Goal: Information Seeking & Learning: Learn about a topic

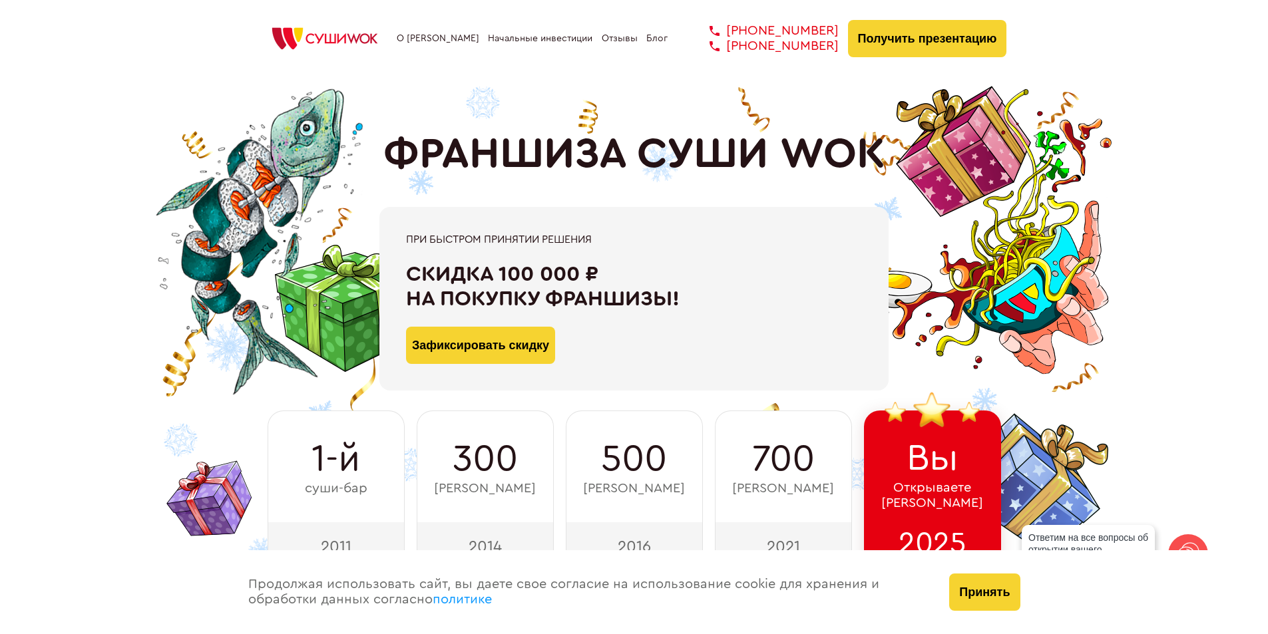
click at [446, 34] on link "О [PERSON_NAME]" at bounding box center [438, 38] width 83 height 11
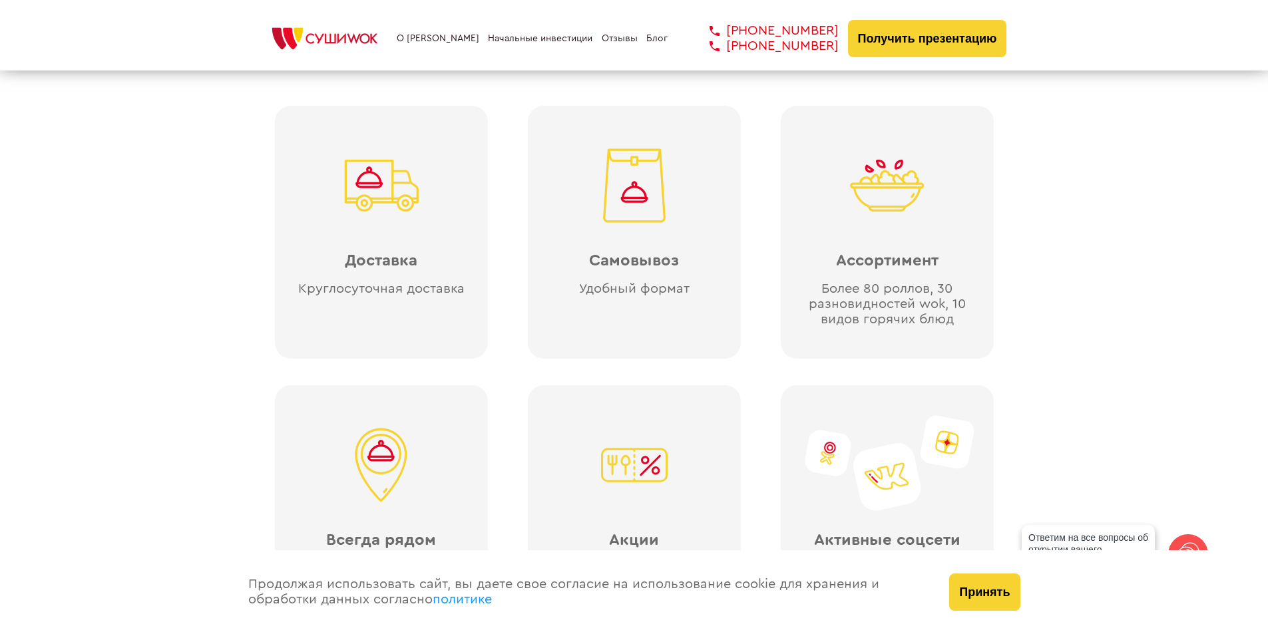
scroll to position [2928, 0]
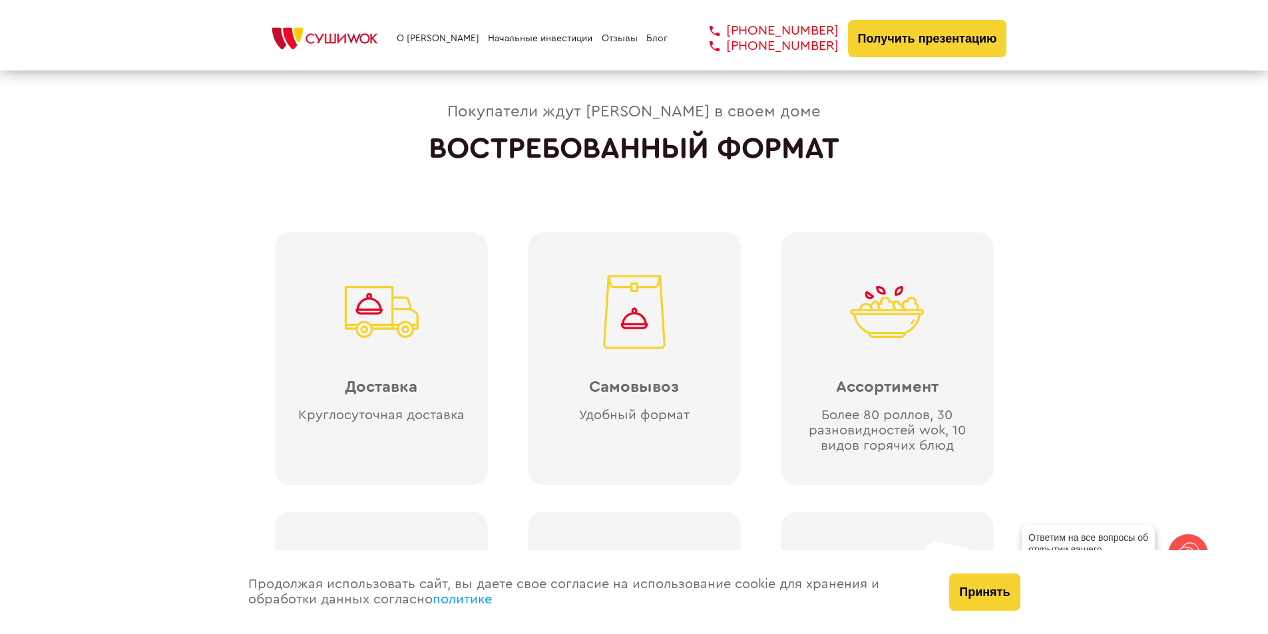
click at [541, 38] on link "Начальные инвестиции" at bounding box center [540, 38] width 104 height 11
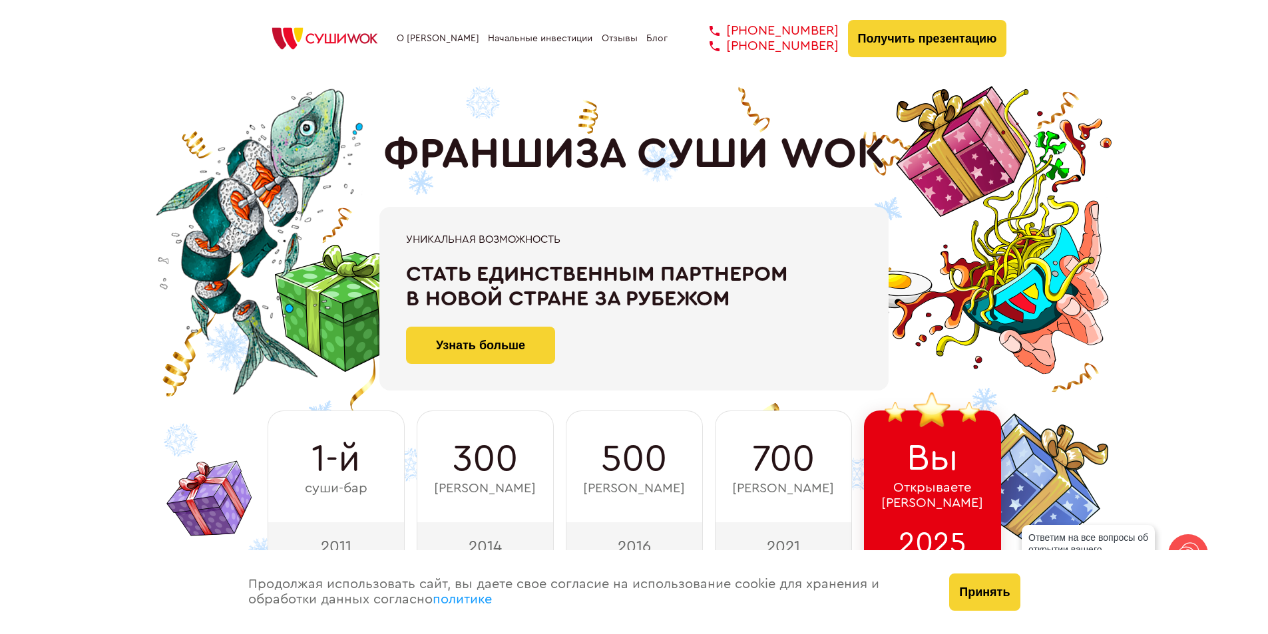
drag, startPoint x: 563, startPoint y: 38, endPoint x: 1082, endPoint y: 31, distance: 518.5
click at [1082, 31] on div "О франшизе Начальные инвестиции Отзывы Блог +7 812 308 77 70 +7 800 200 21 01 +…" at bounding box center [634, 35] width 1268 height 71
click at [654, 37] on link "Блог" at bounding box center [656, 38] width 21 height 11
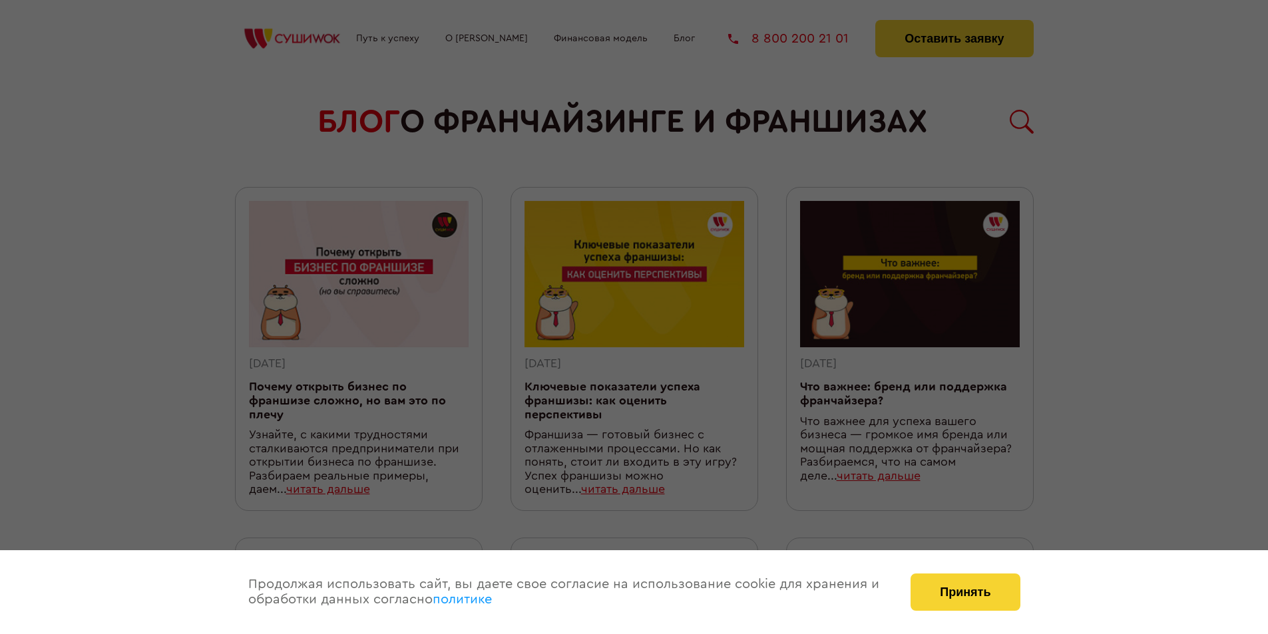
click at [594, 79] on div at bounding box center [634, 317] width 1268 height 634
click at [940, 598] on button "Принять" at bounding box center [964, 592] width 109 height 37
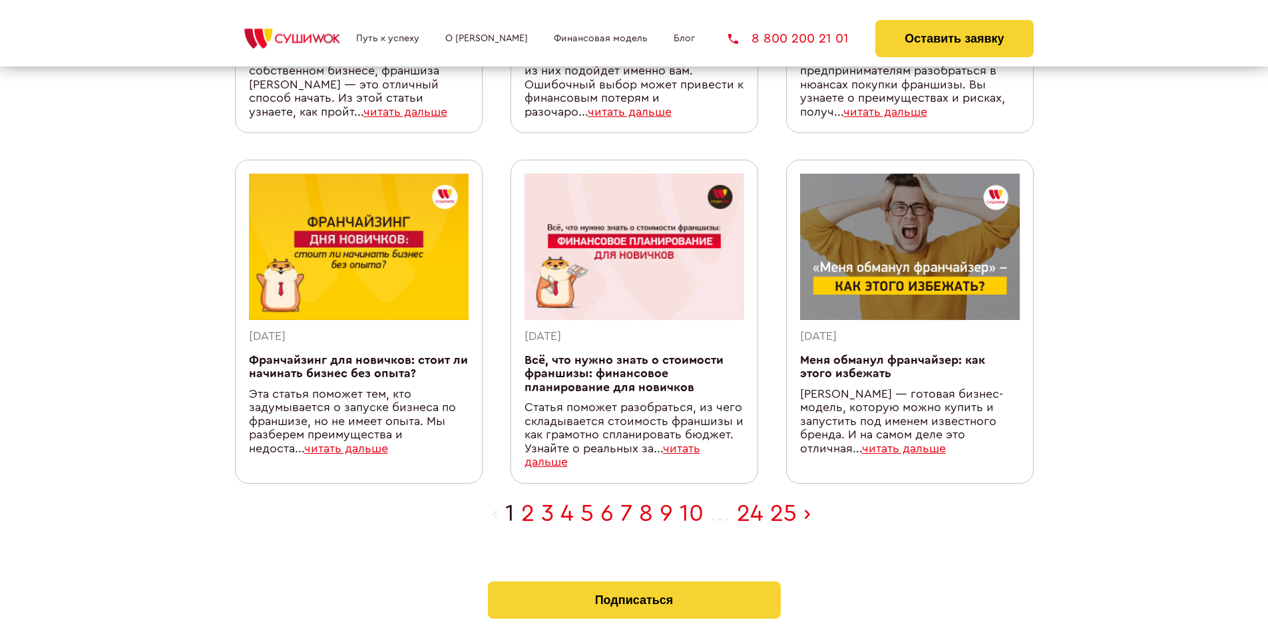
scroll to position [599, 0]
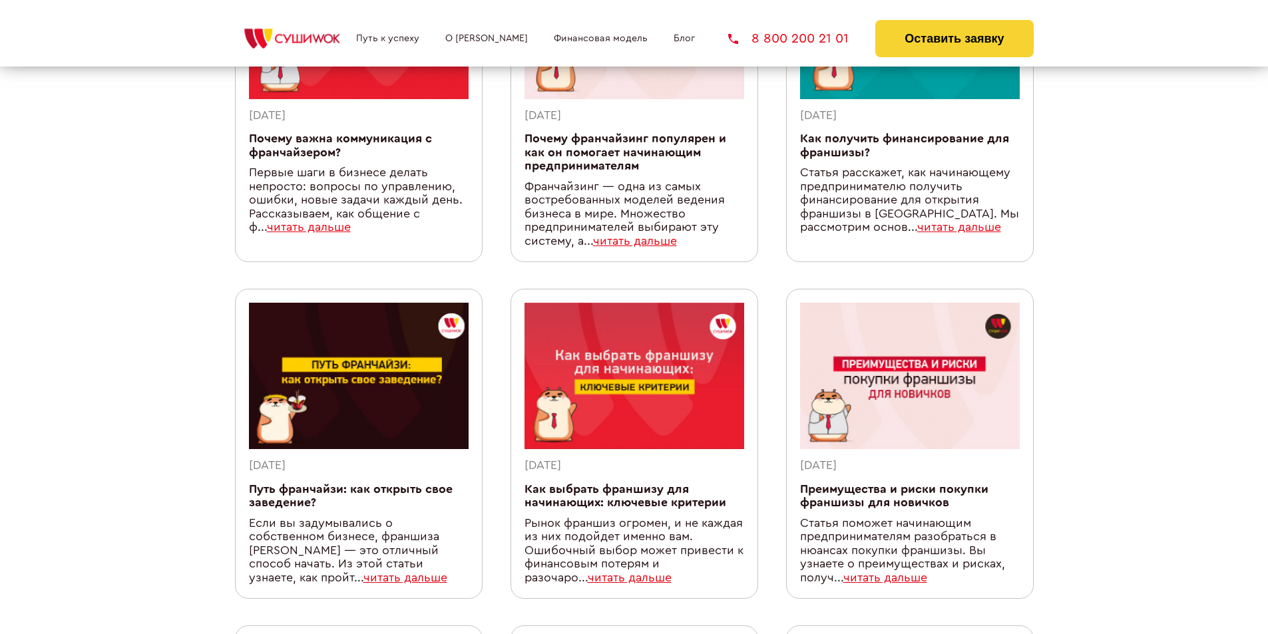
click at [584, 34] on link "Финансовая модель" at bounding box center [601, 38] width 94 height 11
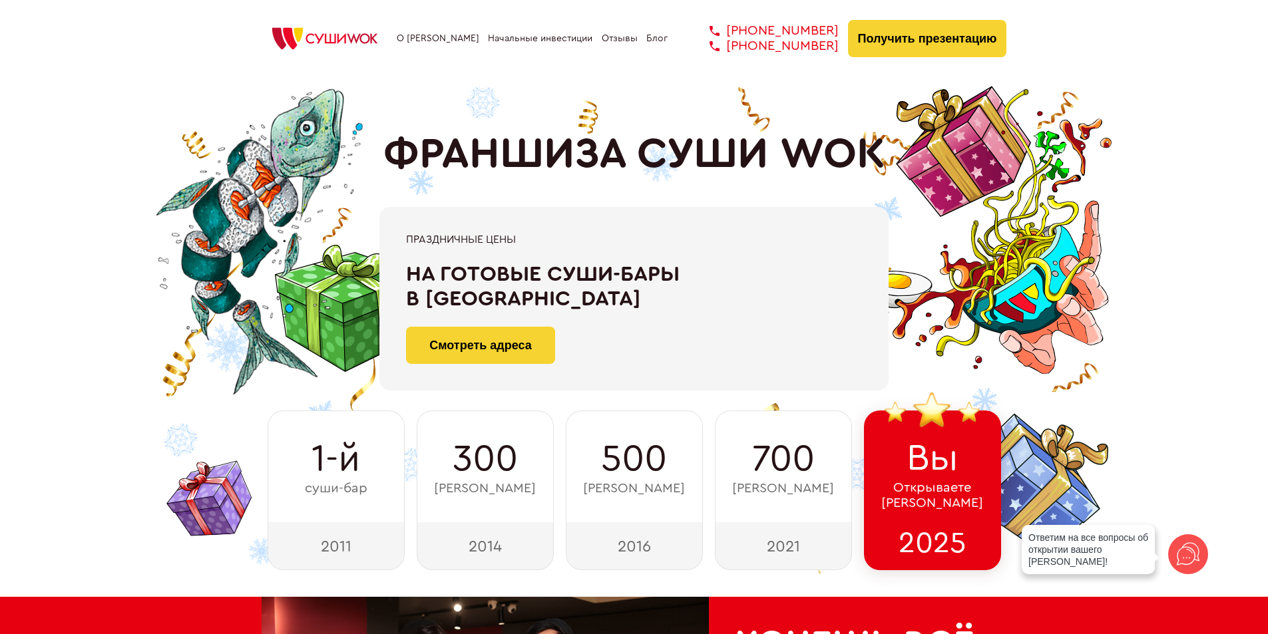
click at [611, 37] on link "Отзывы" at bounding box center [620, 38] width 36 height 11
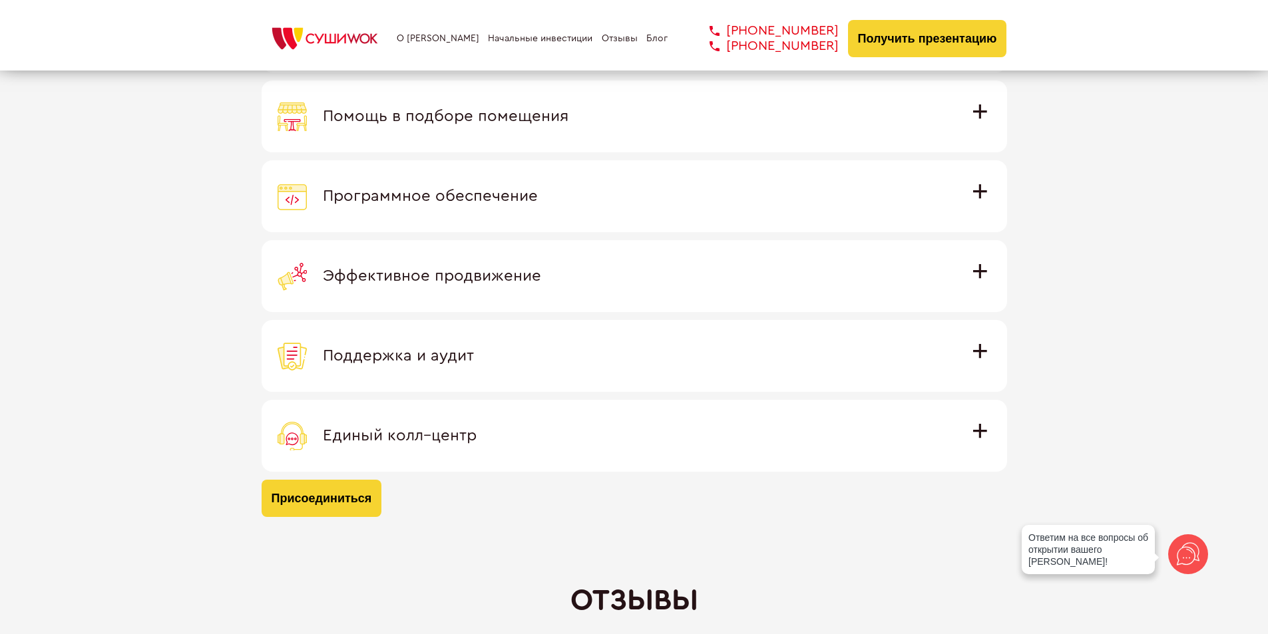
scroll to position [3916, 0]
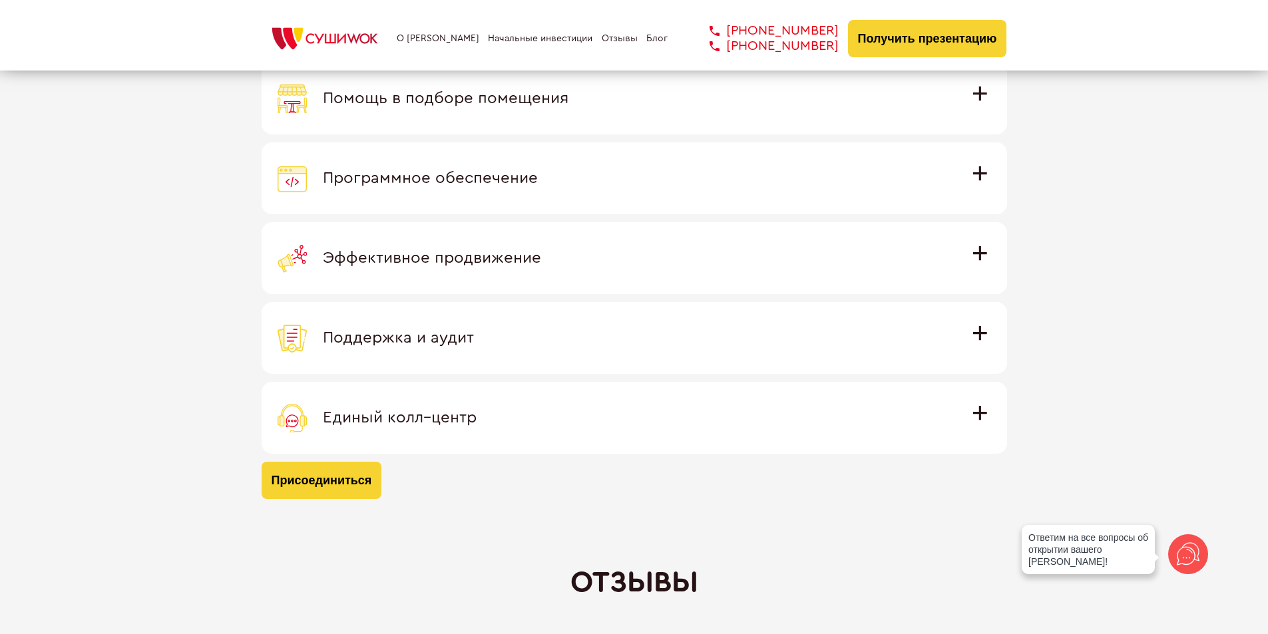
click at [538, 172] on span "Программное обеспечение" at bounding box center [430, 178] width 215 height 16
click at [0, 0] on input "Программное обеспечение Программное обеспечение разработано специально для Суши…" at bounding box center [0, 0] width 0 height 0
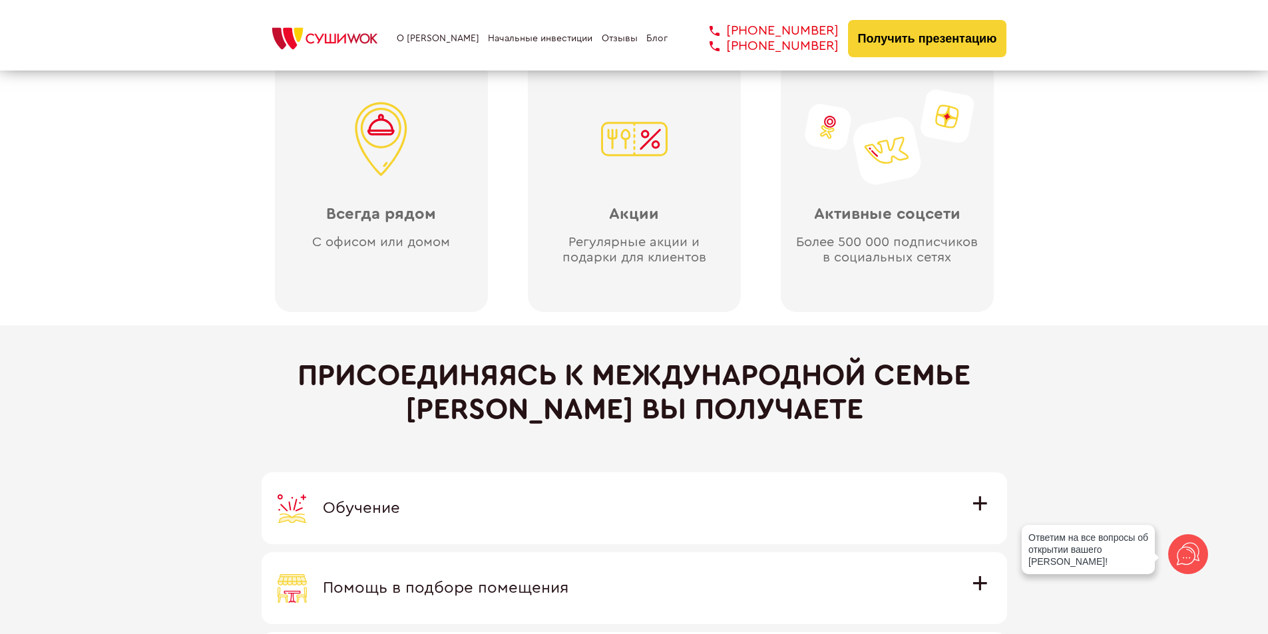
scroll to position [3251, 0]
